Goal: Task Accomplishment & Management: Manage account settings

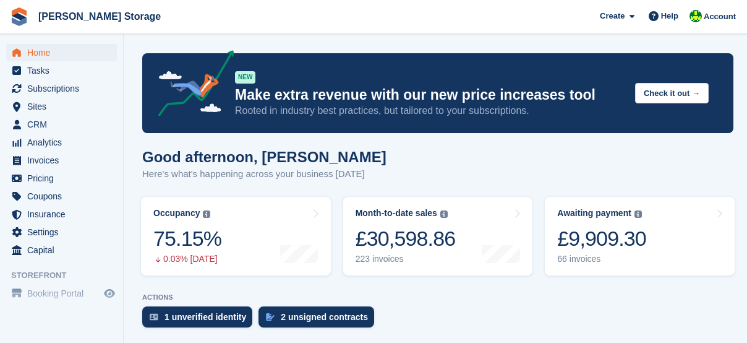
scroll to position [288, 0]
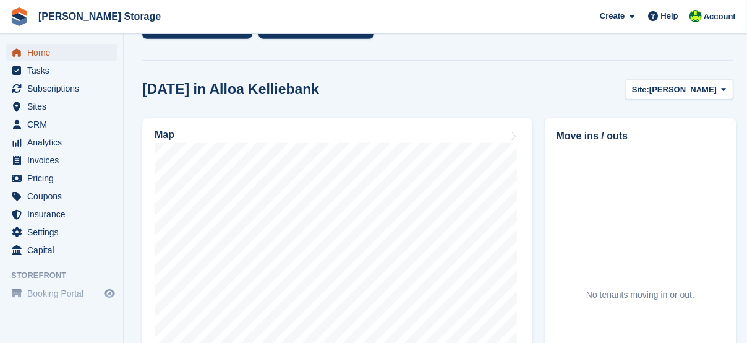
click at [43, 58] on span "Home" at bounding box center [64, 52] width 74 height 17
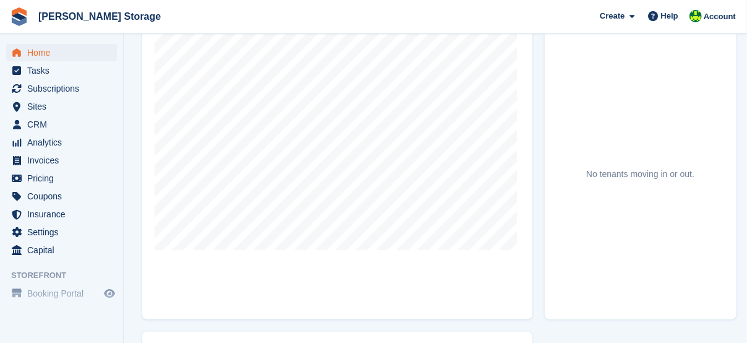
scroll to position [412, 0]
click at [719, 12] on span "Account" at bounding box center [720, 17] width 32 height 12
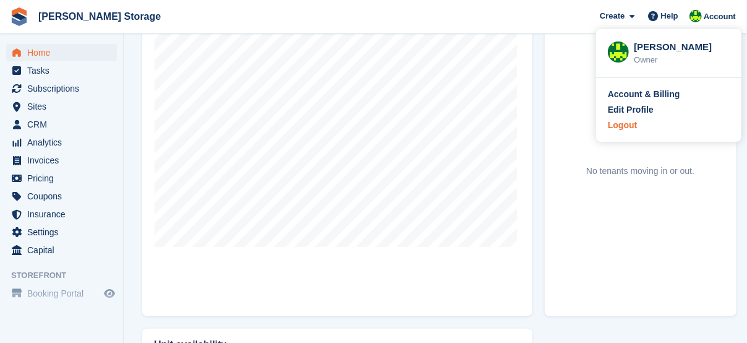
click at [630, 124] on div "Logout" at bounding box center [622, 125] width 29 height 13
